Goal: Transaction & Acquisition: Purchase product/service

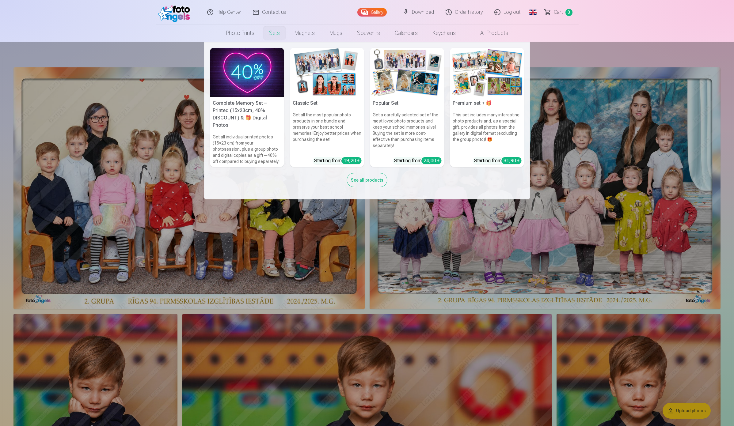
click at [253, 70] on img at bounding box center [247, 72] width 74 height 49
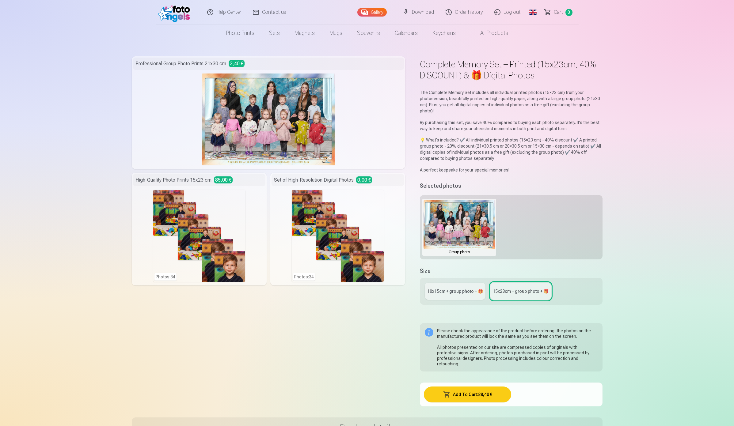
click at [454, 293] on div "10x15сm + group photo + 🎁" at bounding box center [455, 291] width 56 height 6
